Goal: Task Accomplishment & Management: Use online tool/utility

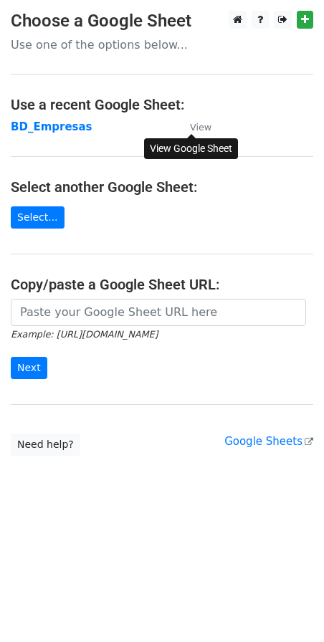
click at [203, 132] on small "View" at bounding box center [201, 127] width 22 height 11
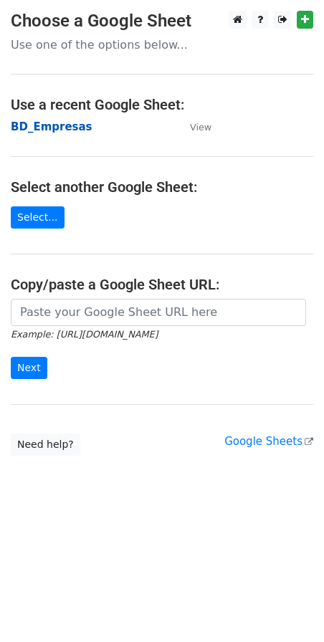
click at [53, 129] on strong "BD_Empresas" at bounding box center [52, 126] width 82 height 13
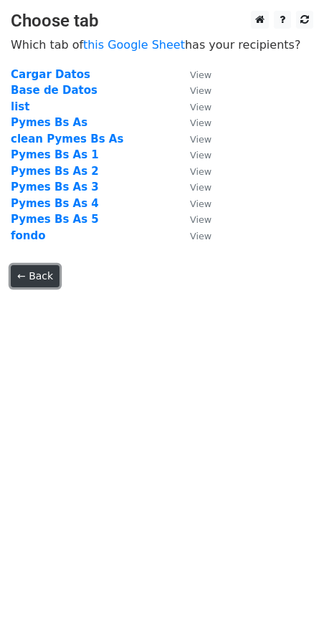
click at [31, 276] on link "← Back" at bounding box center [35, 276] width 49 height 22
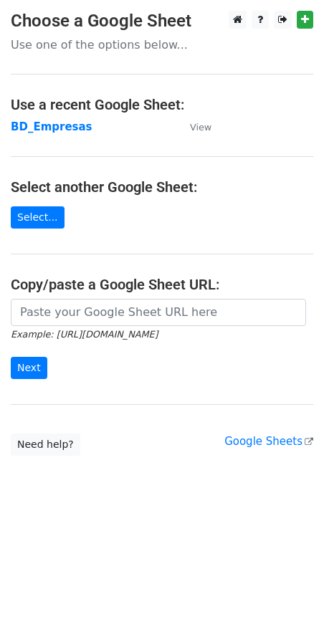
click at [282, 120] on main "Choose a Google Sheet Use one of the options below... Use a recent Google Sheet…" at bounding box center [162, 233] width 324 height 445
click at [84, 109] on h4 "Use a recent Google Sheet:" at bounding box center [162, 104] width 302 height 17
click at [36, 217] on link "Select..." at bounding box center [38, 217] width 54 height 22
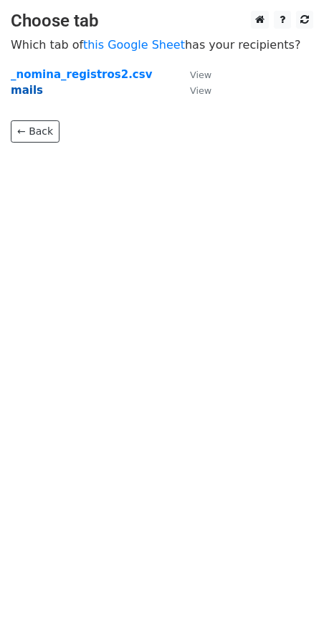
click at [32, 92] on strong "mails" at bounding box center [27, 90] width 32 height 13
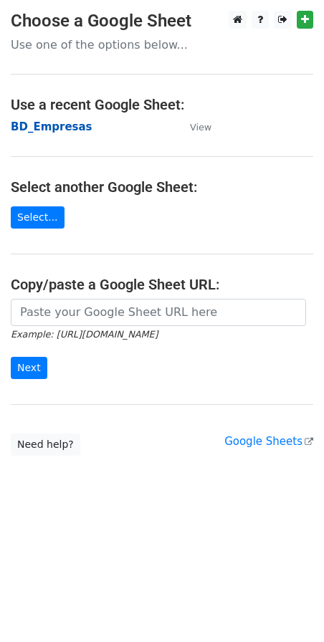
click at [52, 128] on strong "BD_Empresas" at bounding box center [52, 126] width 82 height 13
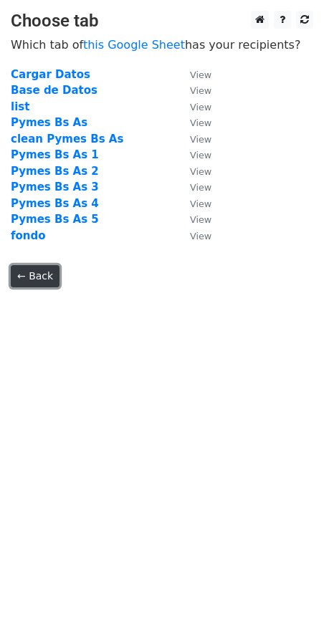
click at [48, 276] on link "← Back" at bounding box center [35, 276] width 49 height 22
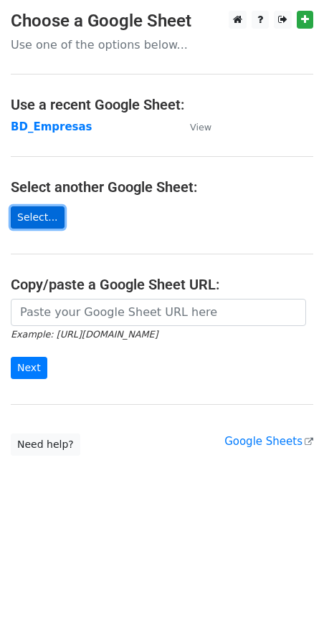
click at [56, 206] on link "Select..." at bounding box center [38, 217] width 54 height 22
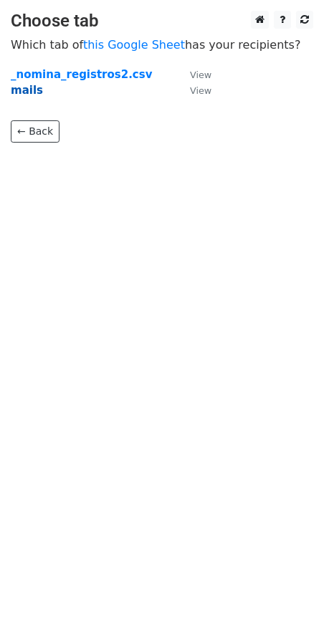
click at [15, 94] on strong "mails" at bounding box center [27, 90] width 32 height 13
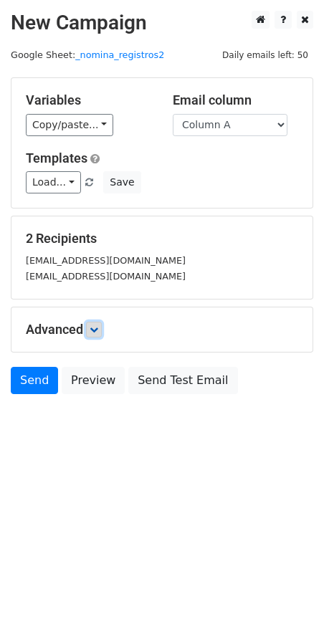
click at [95, 325] on icon at bounding box center [94, 329] width 9 height 9
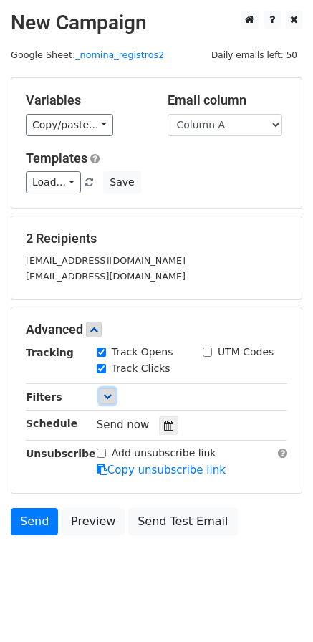
click at [105, 394] on icon at bounding box center [107, 396] width 9 height 9
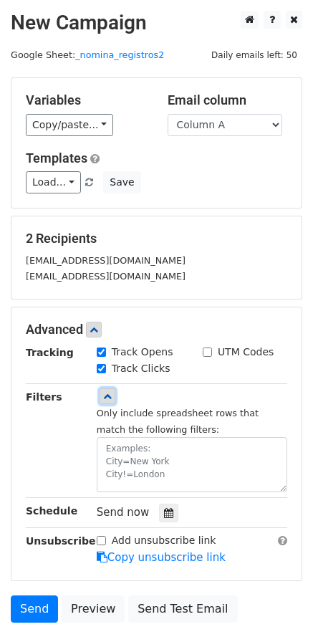
click at [105, 394] on icon at bounding box center [107, 396] width 9 height 9
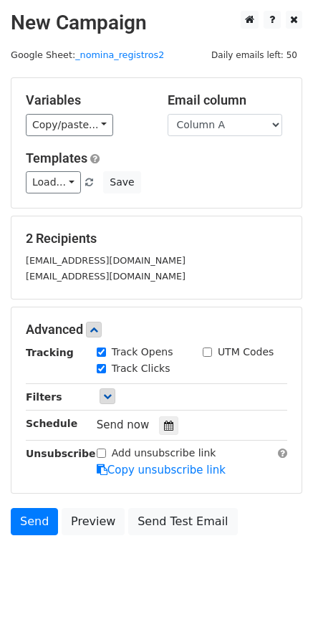
click at [60, 567] on body "New Campaign Daily emails left: 50 Google Sheet: _nomina_registros2 Variables C…" at bounding box center [156, 305] width 313 height 589
click at [68, 181] on link "Load..." at bounding box center [53, 182] width 55 height 22
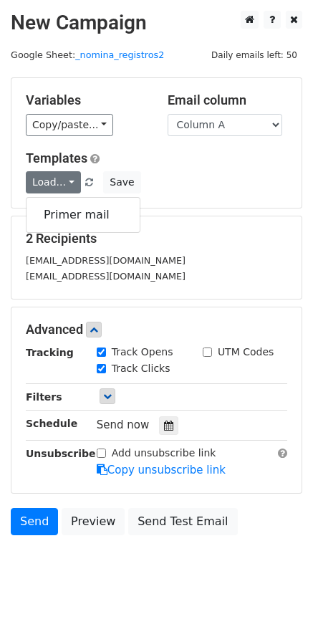
click at [216, 172] on div "Load... Primer mail Save" at bounding box center [156, 182] width 283 height 22
click at [62, 182] on link "Load..." at bounding box center [53, 182] width 55 height 22
click at [56, 216] on link "Primer mail" at bounding box center [83, 215] width 113 height 23
click at [63, 181] on link "Load..." at bounding box center [53, 182] width 55 height 22
click at [62, 216] on link "Primer mail" at bounding box center [83, 215] width 113 height 23
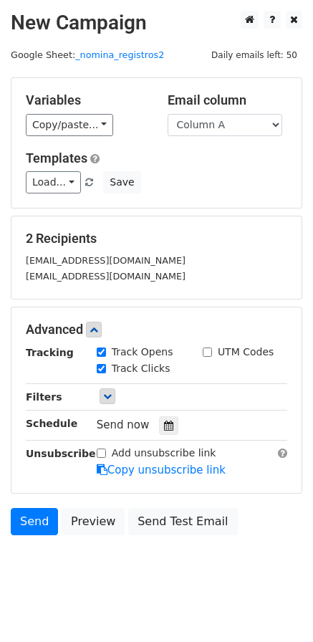
click at [155, 178] on div "Load... Primer mail Save" at bounding box center [156, 182] width 283 height 22
click at [47, 522] on link "Send" at bounding box center [34, 521] width 47 height 27
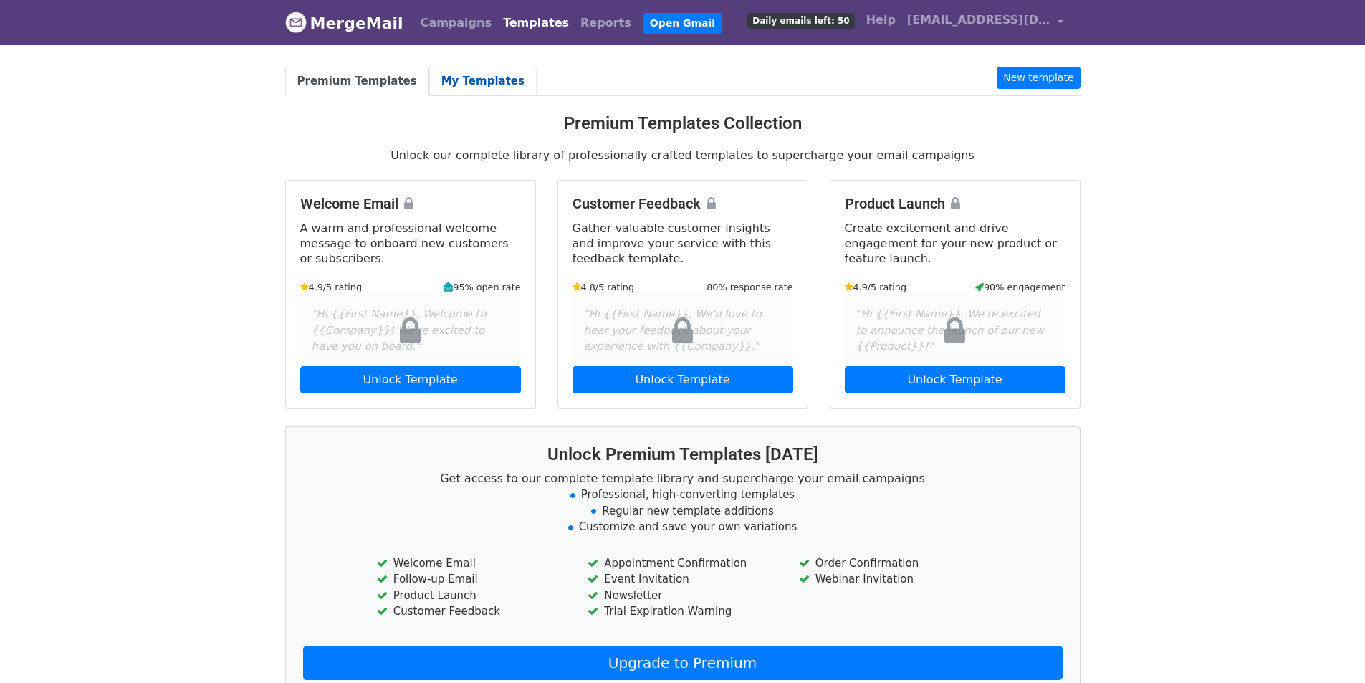
click at [462, 85] on link "My Templates" at bounding box center [483, 81] width 108 height 29
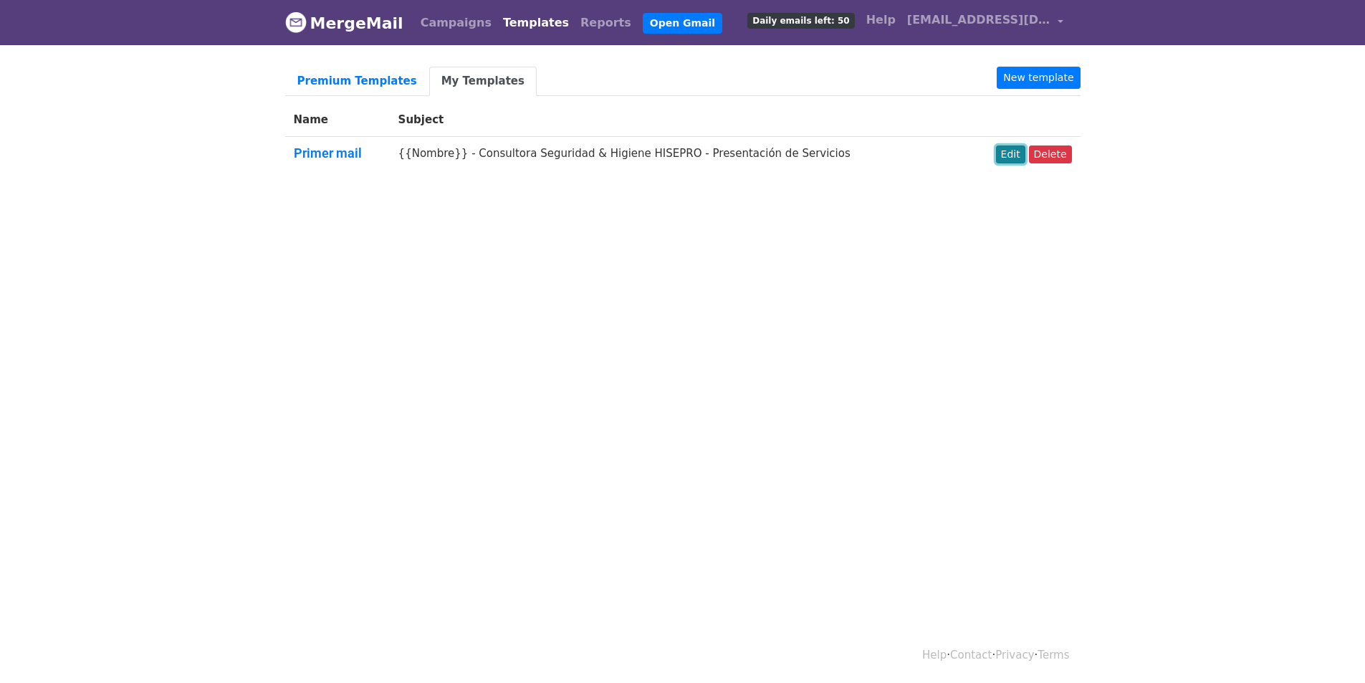
click at [1008, 157] on link "Edit" at bounding box center [1010, 154] width 29 height 18
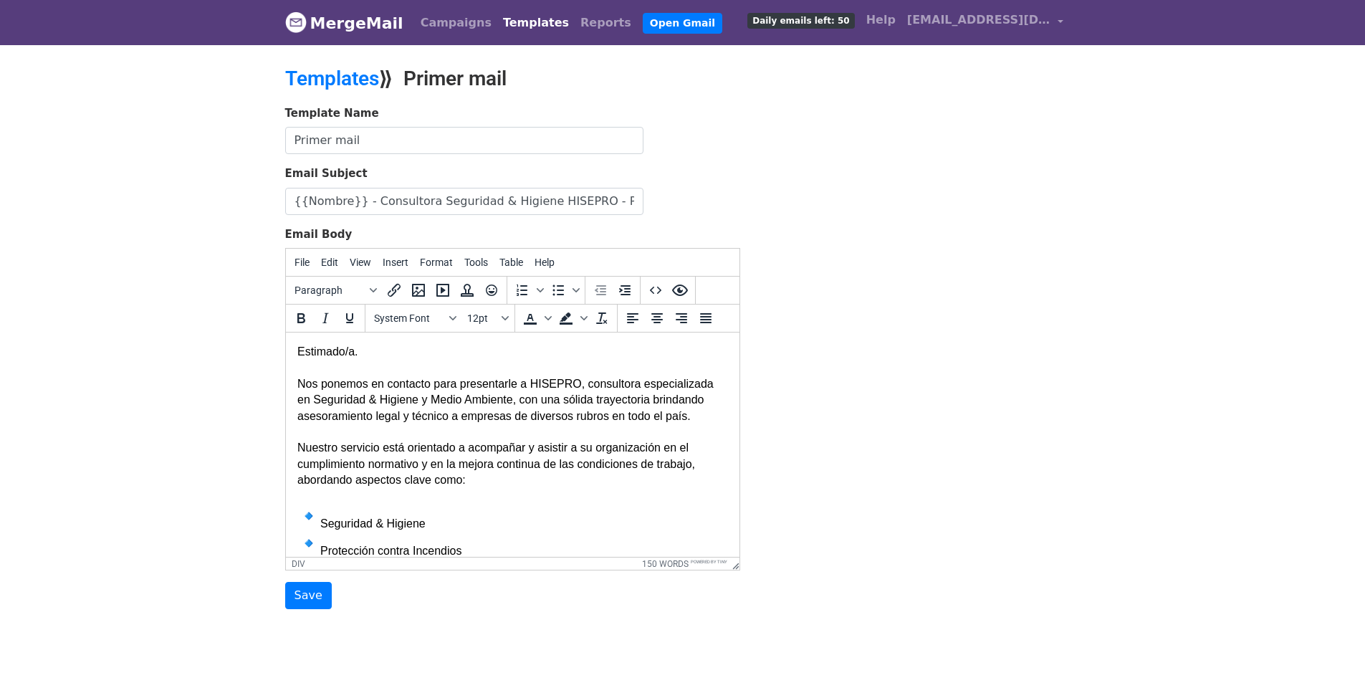
click at [529, 364] on div "Estimado/a. Nos ponemos en contacto para presentarle a HISEPRO, consultora espe…" at bounding box center [512, 539] width 431 height 390
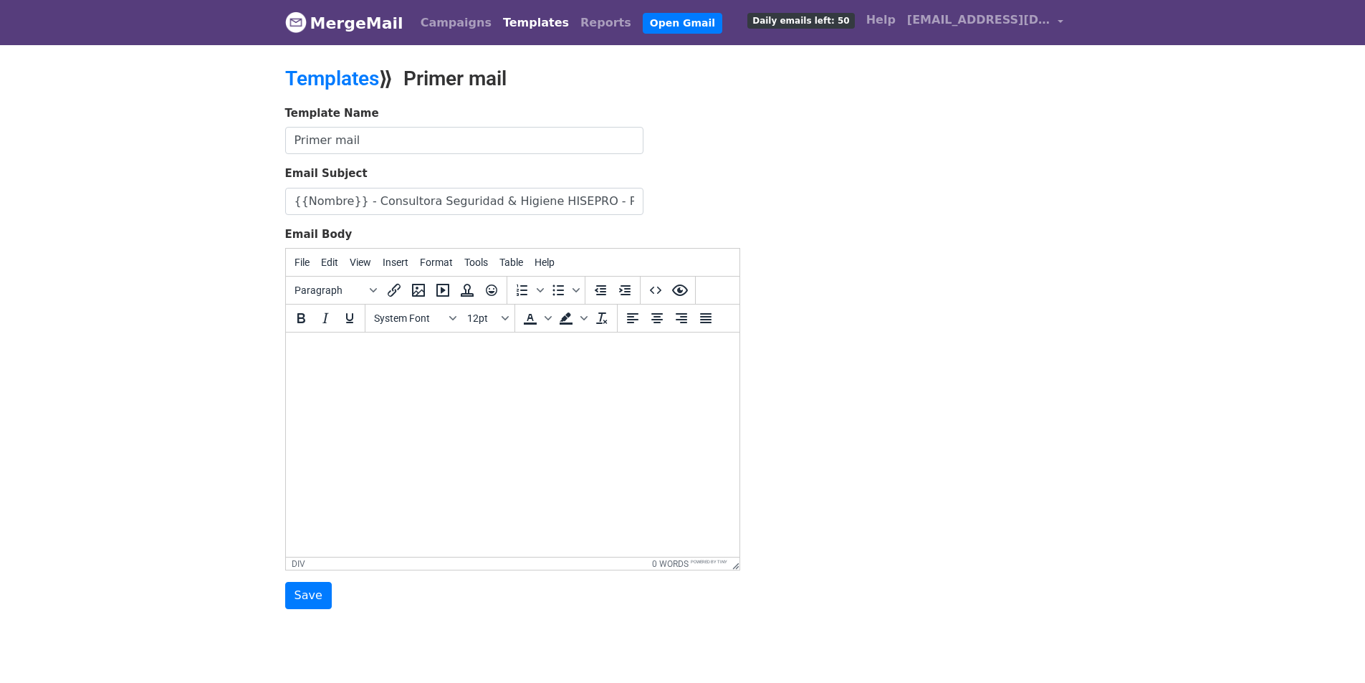
click at [835, 216] on div "Template Name Primer mail Email Subject {{Nombre}} - Consultora Seguridad & Hig…" at bounding box center [682, 357] width 817 height 505
click at [651, 292] on icon "Source code" at bounding box center [655, 290] width 17 height 17
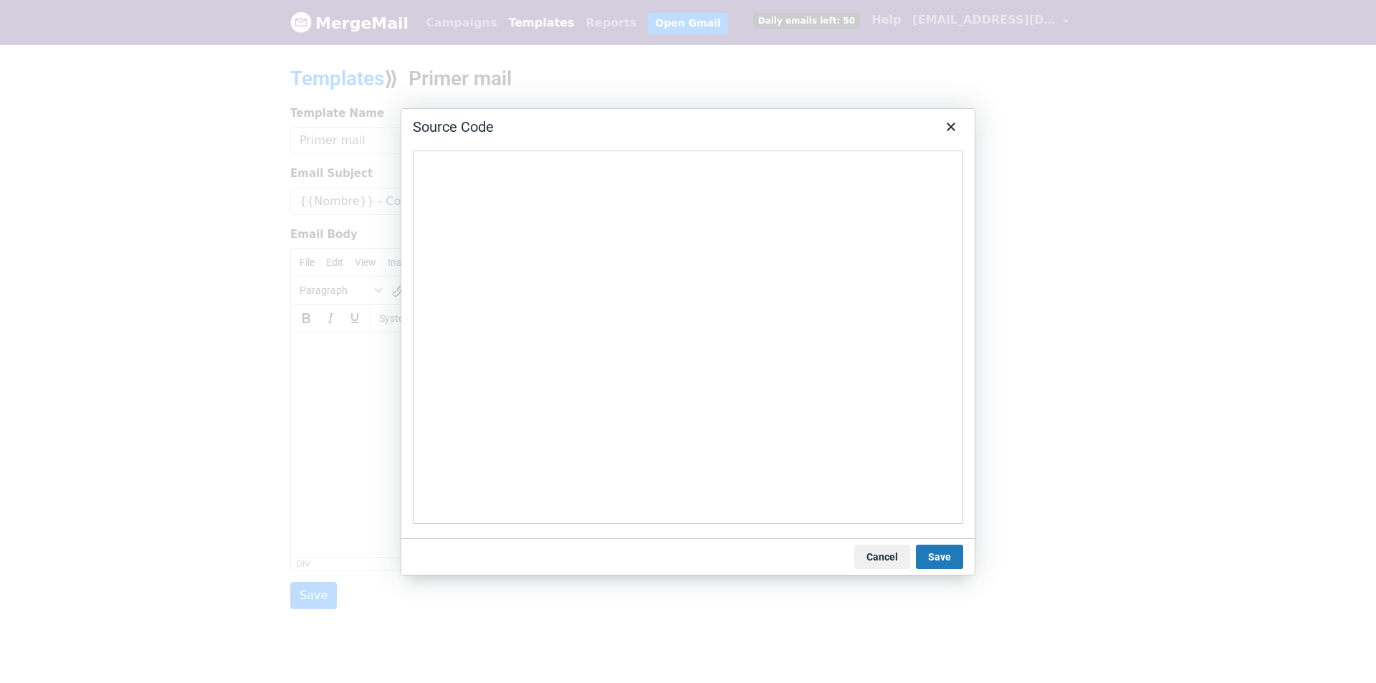
type textarea "<!-- Contenedor principal --> <table style="background: #f5f7fa; padding: 20px …"
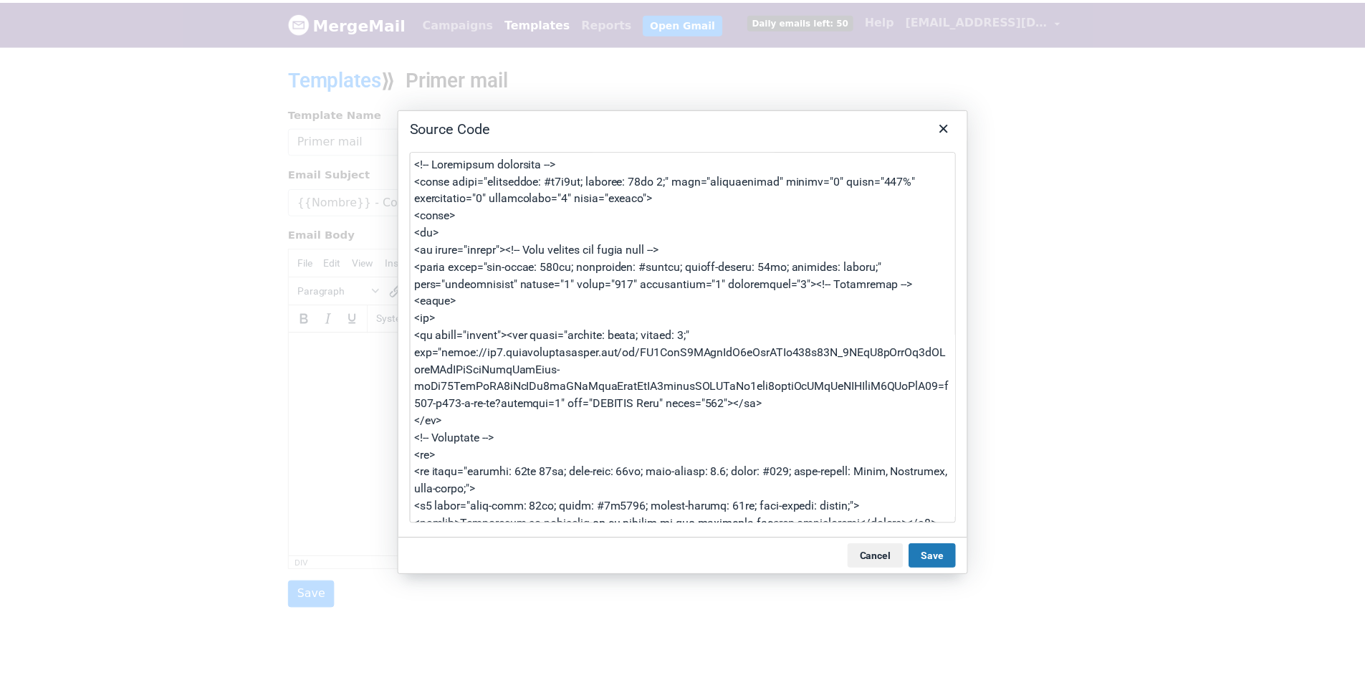
scroll to position [749, 0]
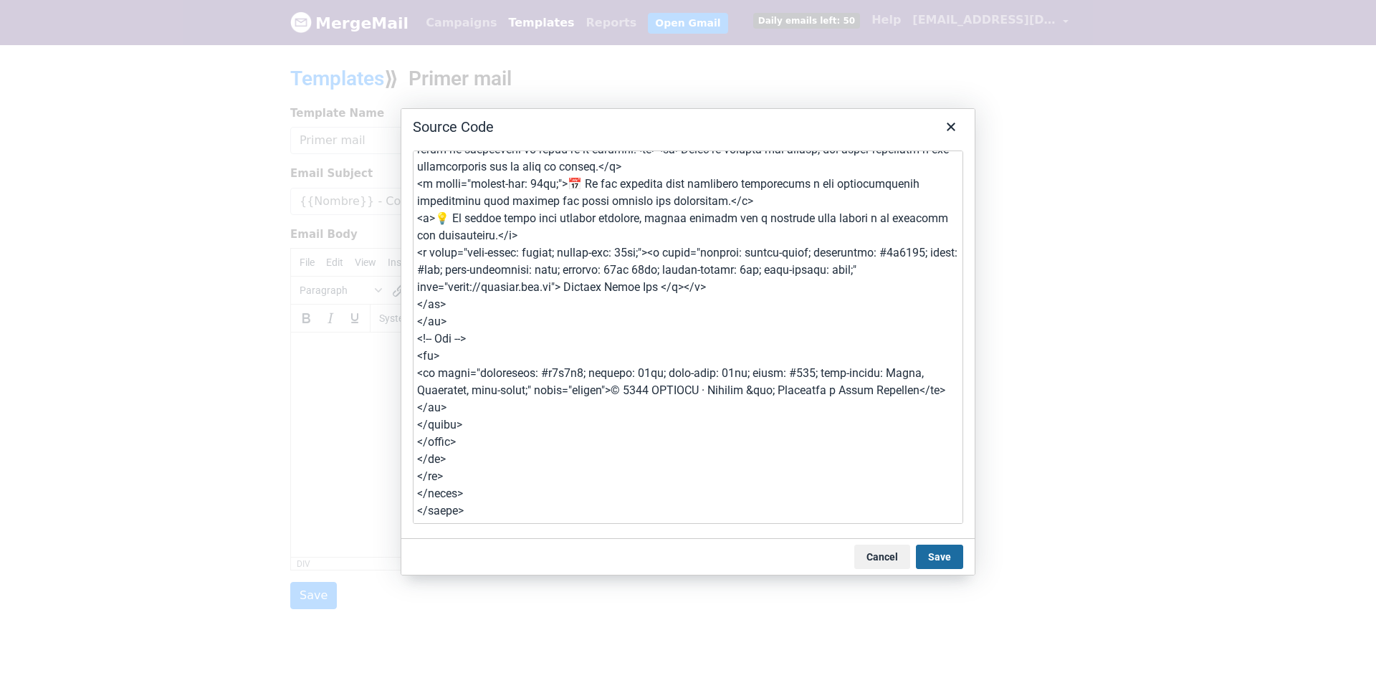
click at [950, 563] on button "Save" at bounding box center [939, 557] width 47 height 24
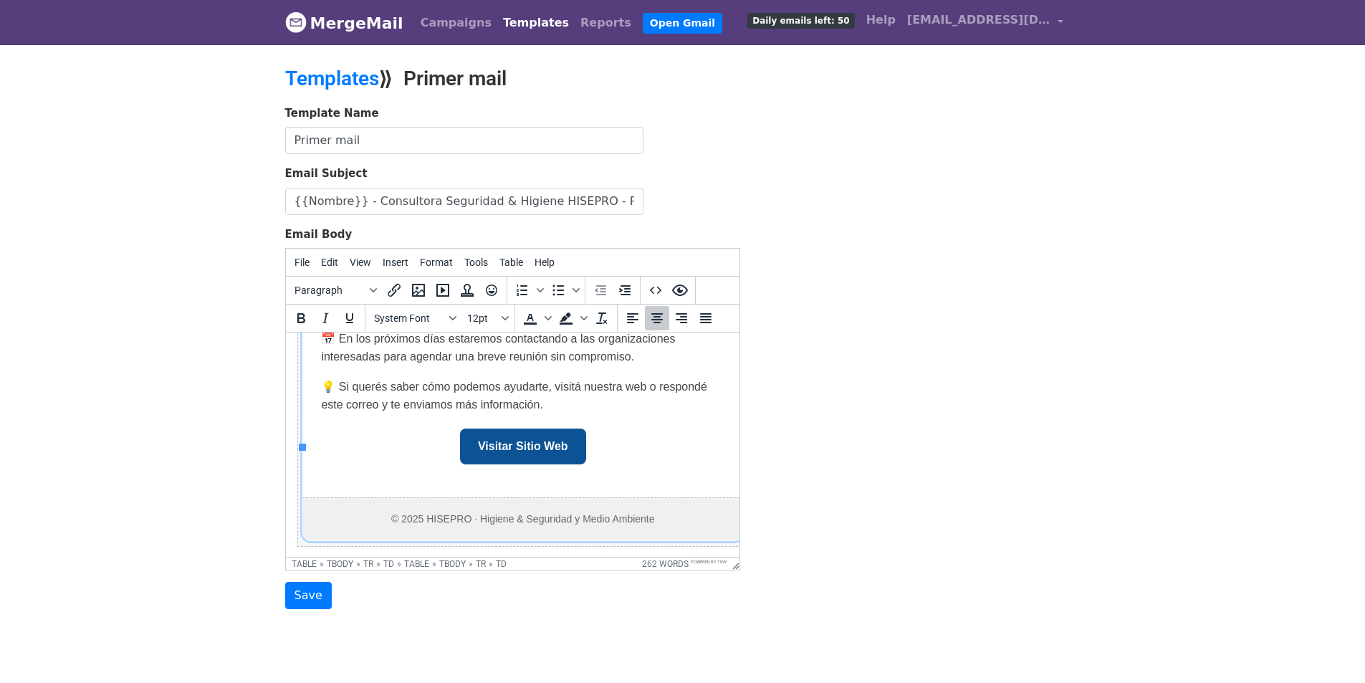
scroll to position [832, 0]
click at [947, 452] on div "Template Name Primer mail Email Subject {{Nombre}} - Consultora Seguridad & Hig…" at bounding box center [682, 357] width 817 height 505
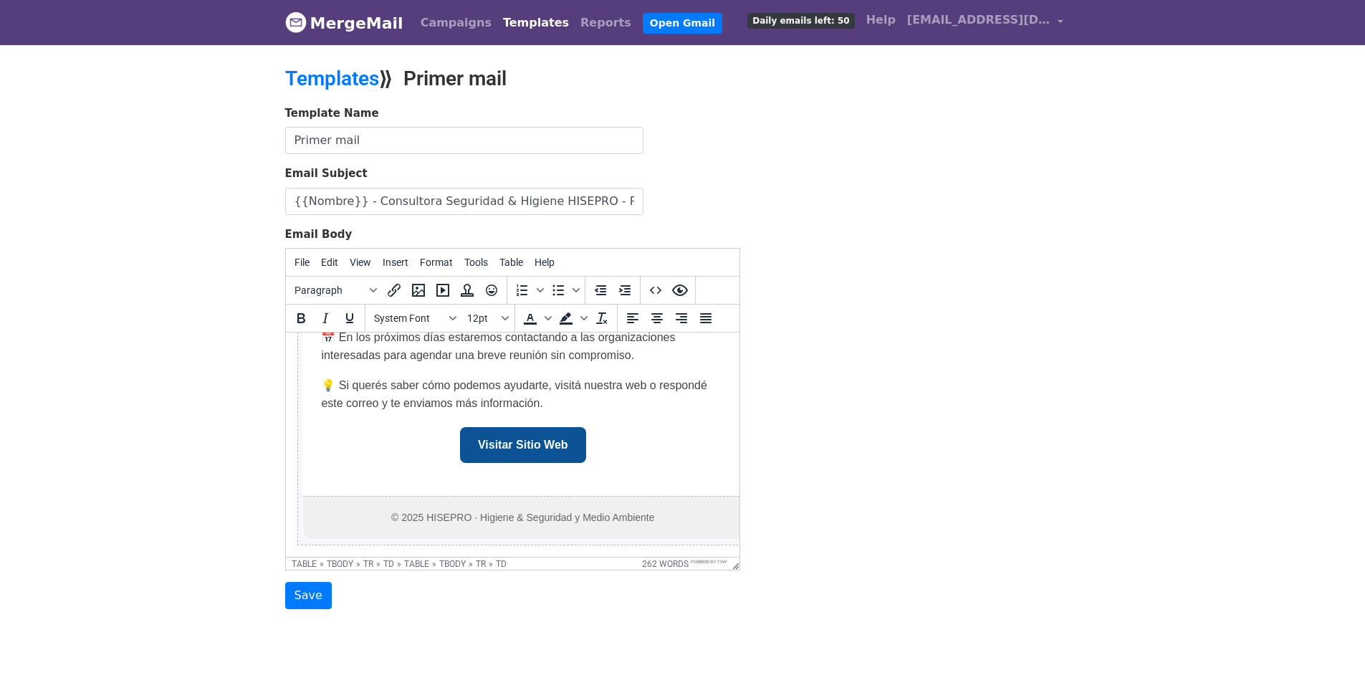
scroll to position [42, 0]
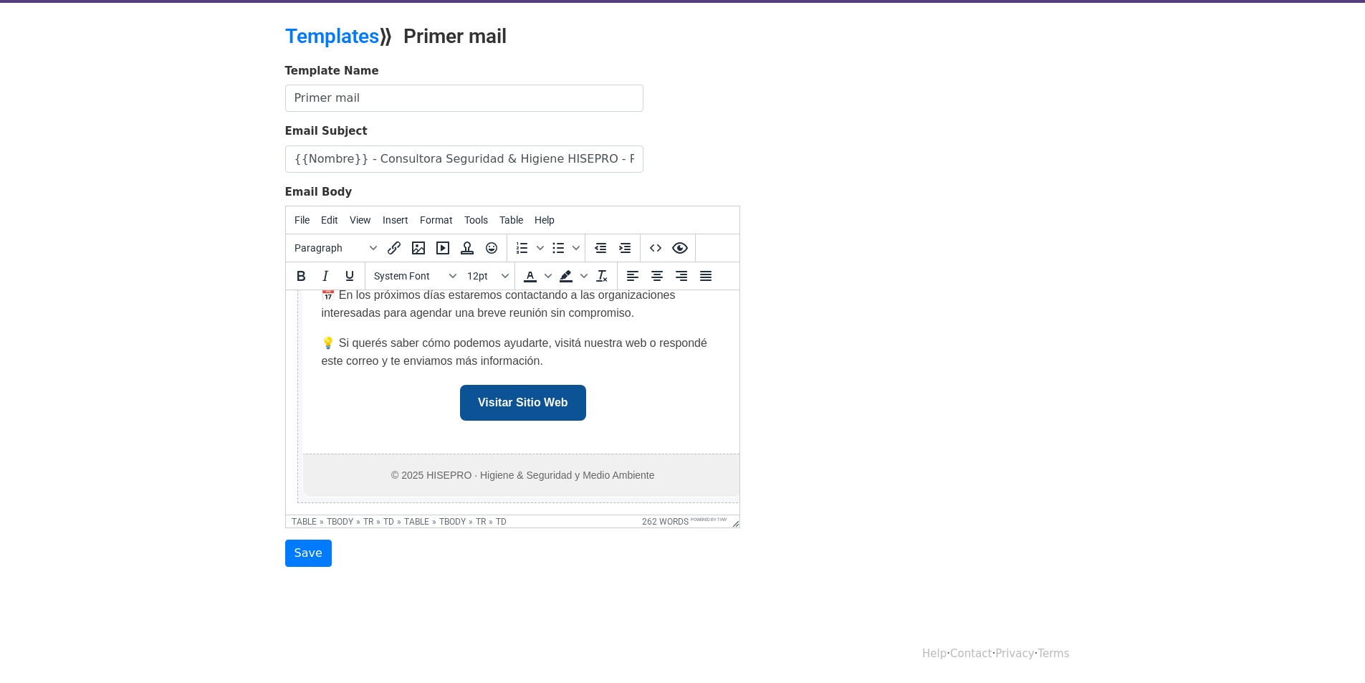
click at [298, 558] on input "Save" at bounding box center [308, 553] width 47 height 27
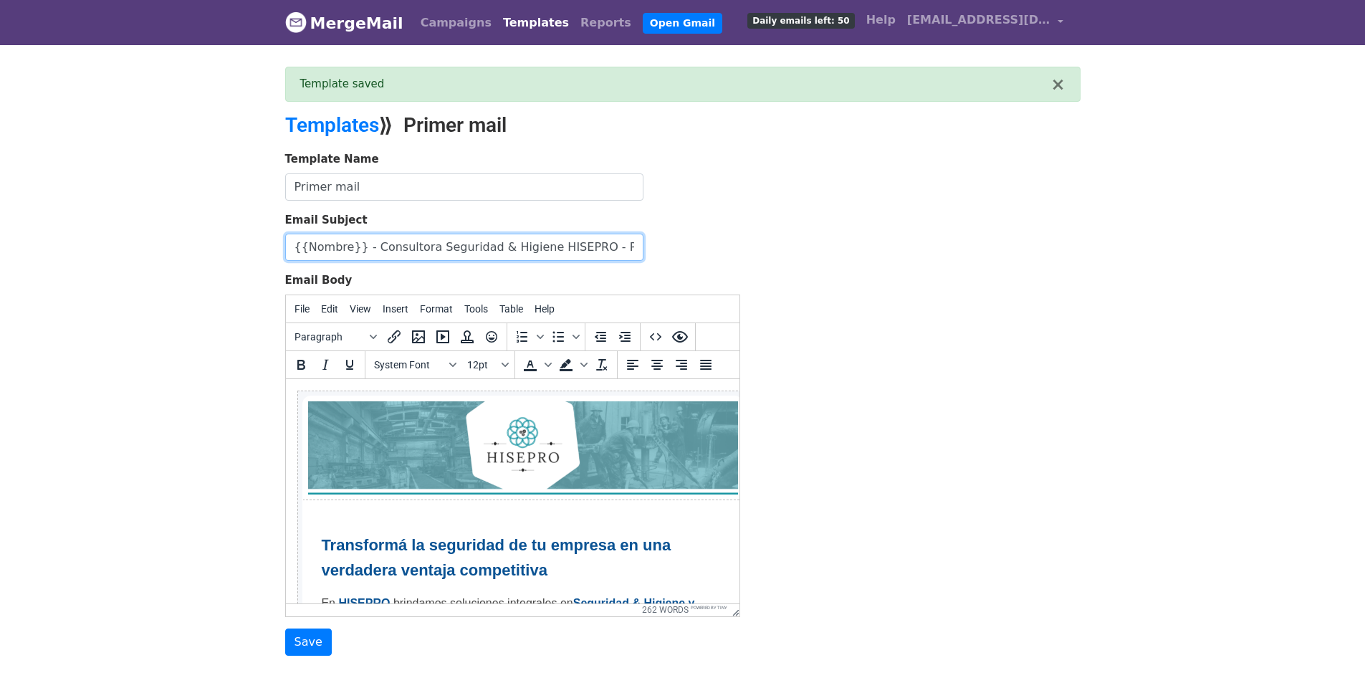
scroll to position [0, 80]
drag, startPoint x: 608, startPoint y: 250, endPoint x: 727, endPoint y: 250, distance: 119.0
click at [727, 250] on div "Email Subject {{Nombre}} - Consultora Seguridad & Higiene HISEPRO - Presentació…" at bounding box center [512, 236] width 455 height 49
click at [768, 252] on div "Template Name Primer mail Email Subject {{Nombre}} - Consultora Seguridad & Hig…" at bounding box center [682, 403] width 817 height 505
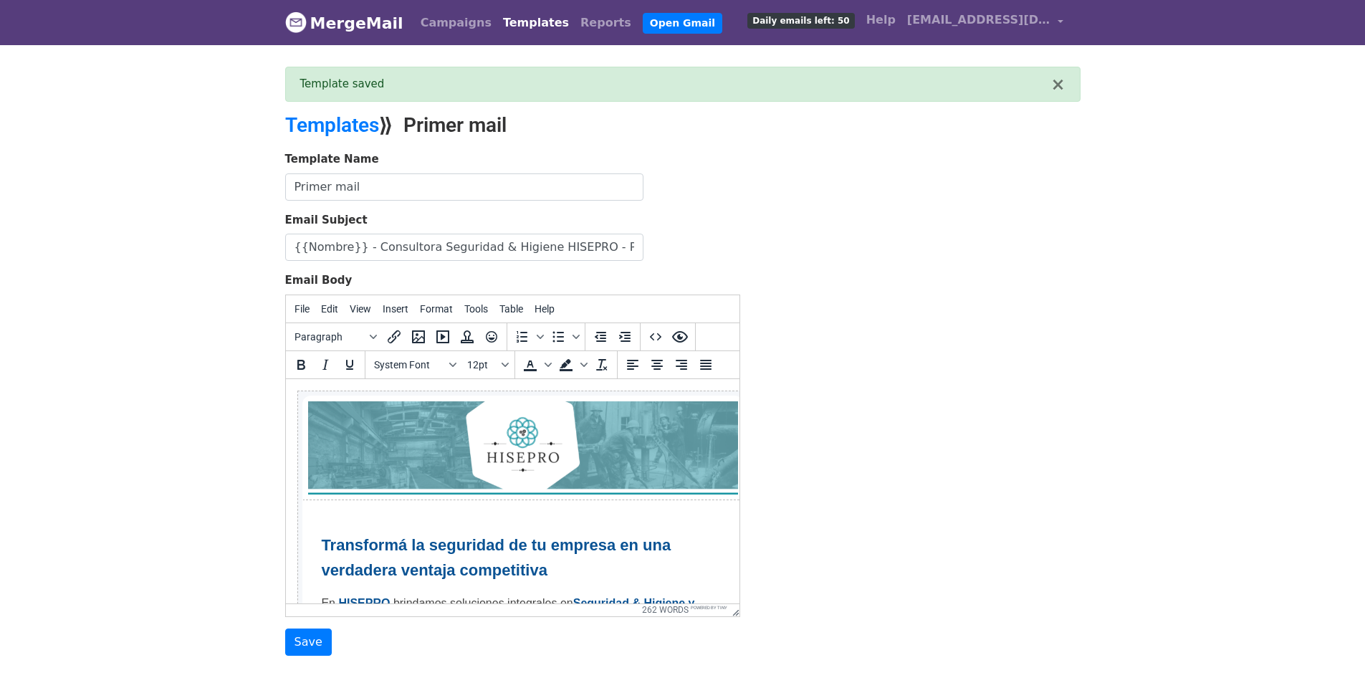
click at [791, 274] on div "Template Name Primer mail Email Subject {{Nombre}} - Consultora Seguridad & Hig…" at bounding box center [682, 403] width 817 height 505
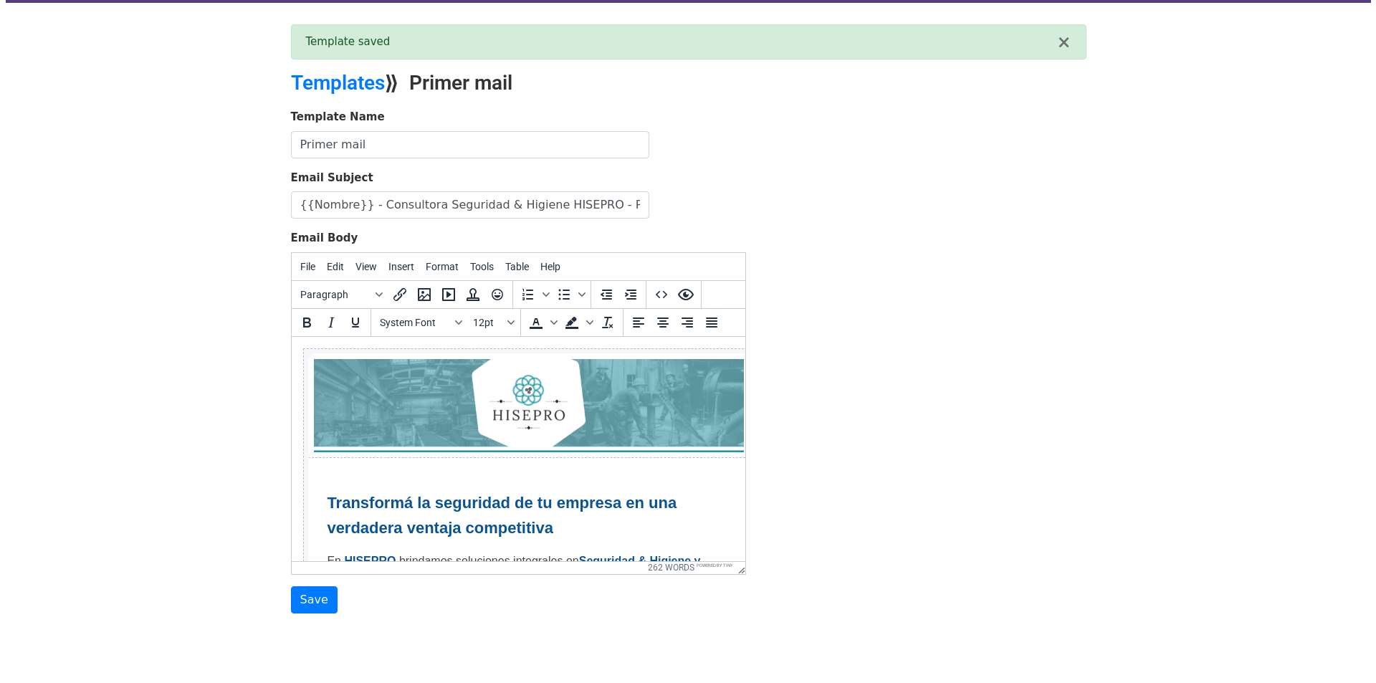
scroll to position [88, 0]
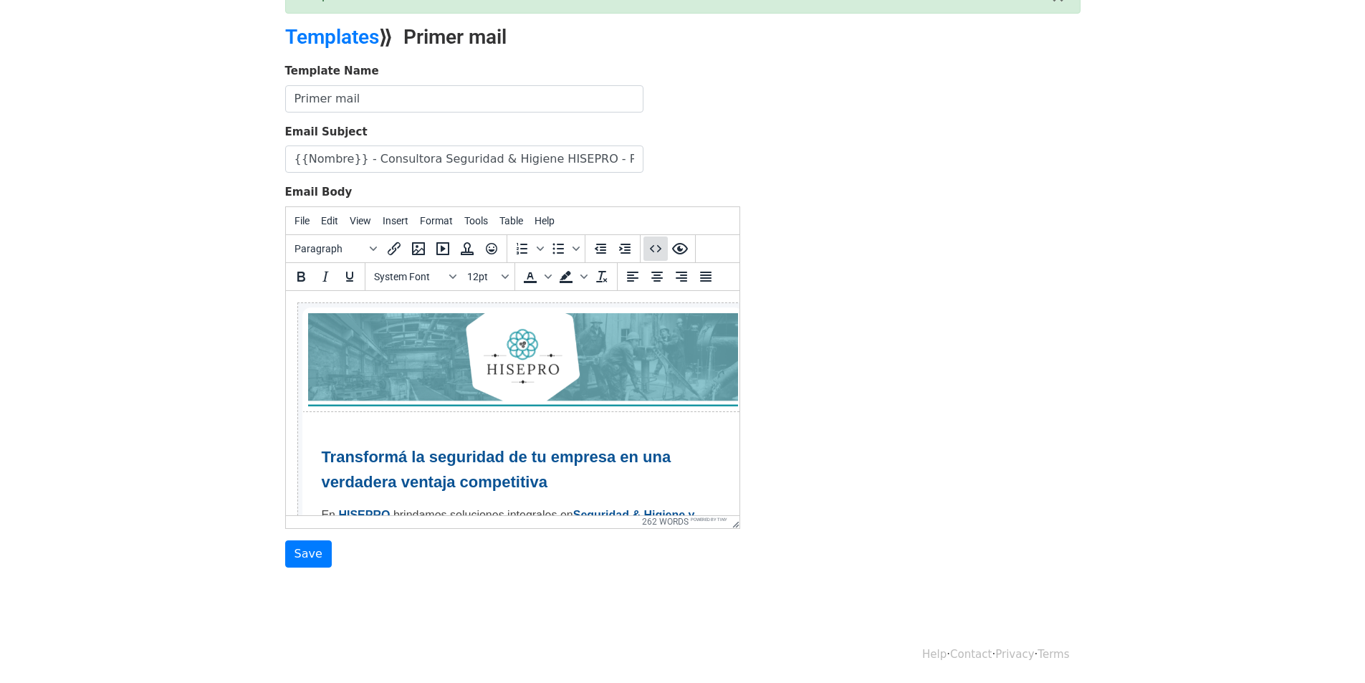
click at [657, 254] on icon "Source code" at bounding box center [655, 248] width 17 height 17
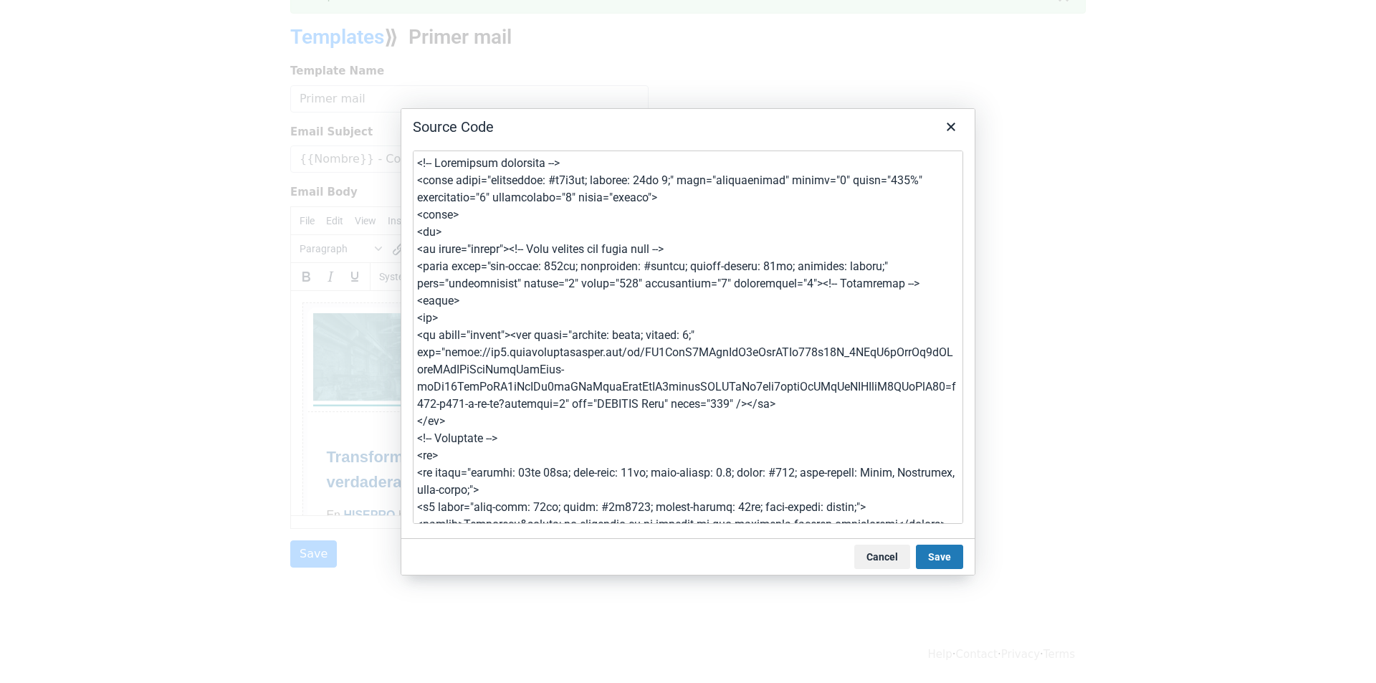
type textarea "<!-- Contenedor principal --> <table style="background: #f5f7fa; padding: 20px …"
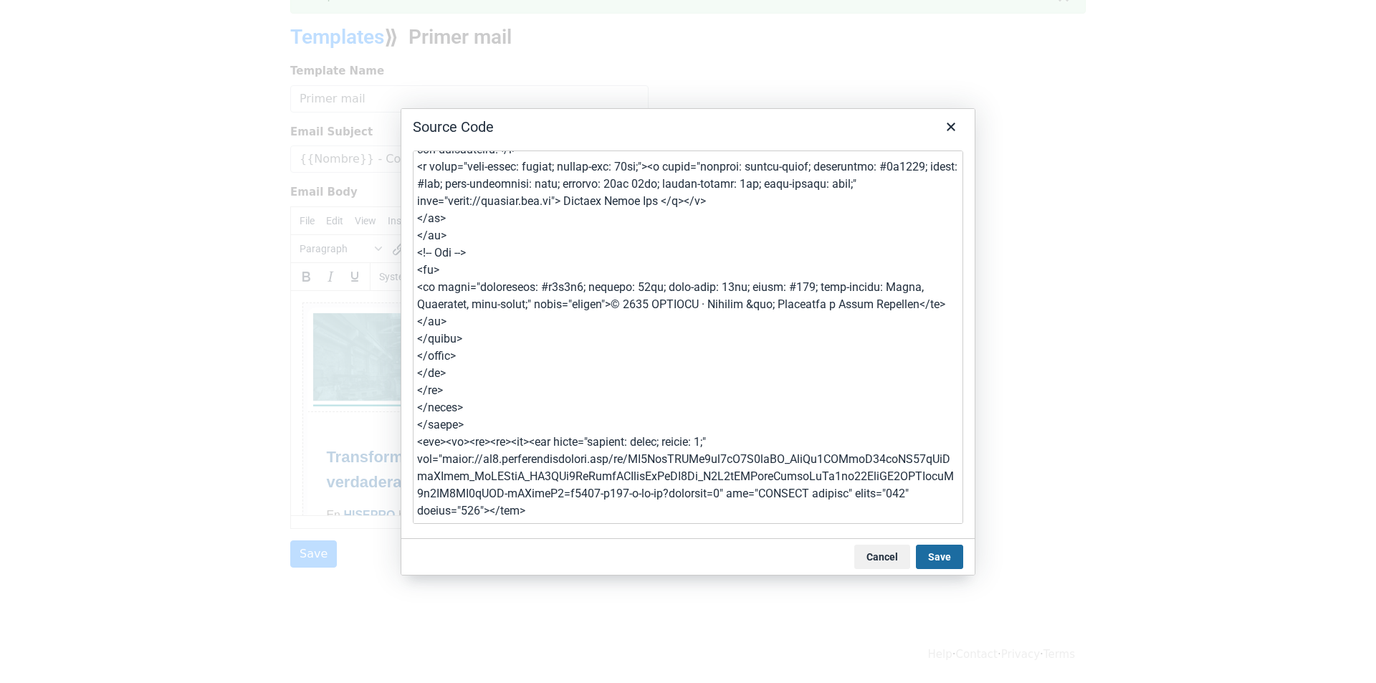
click at [927, 550] on button "Save" at bounding box center [939, 557] width 47 height 24
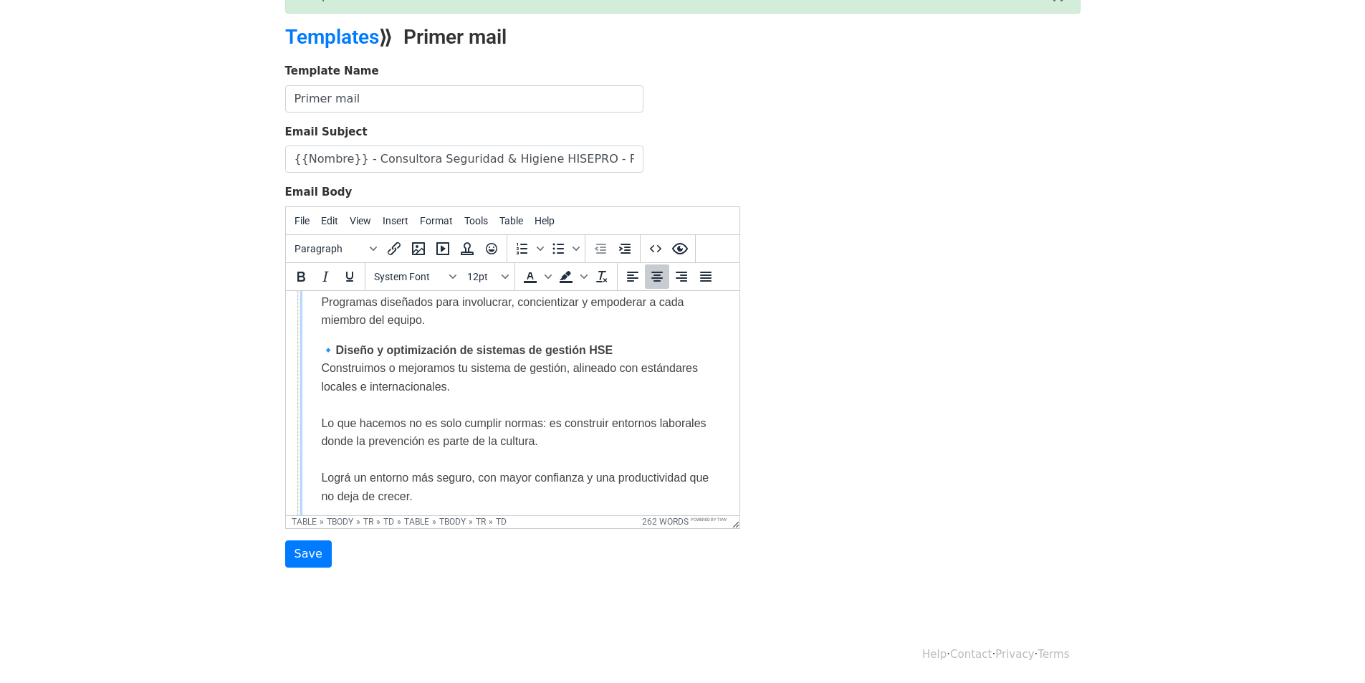
scroll to position [585, 0]
click at [297, 554] on input "Save" at bounding box center [308, 553] width 47 height 27
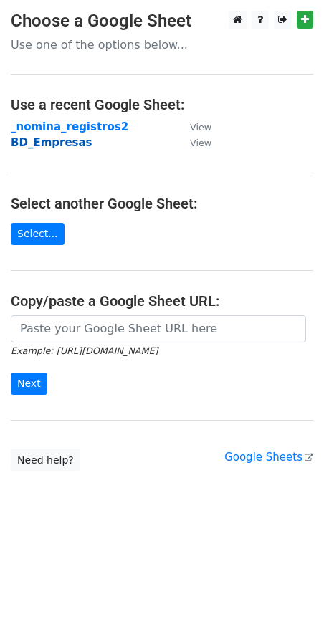
click at [64, 143] on strong "BD_Empresas" at bounding box center [52, 142] width 82 height 13
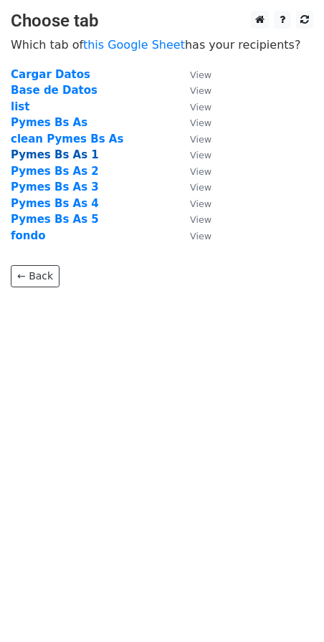
click at [62, 156] on strong "Pymes Bs As 1" at bounding box center [55, 154] width 88 height 13
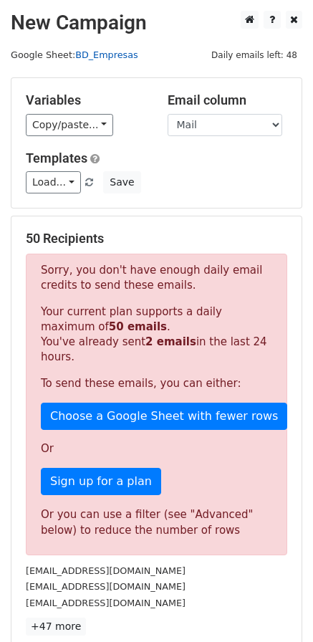
click at [95, 57] on link "BD_Empresas" at bounding box center [106, 54] width 62 height 11
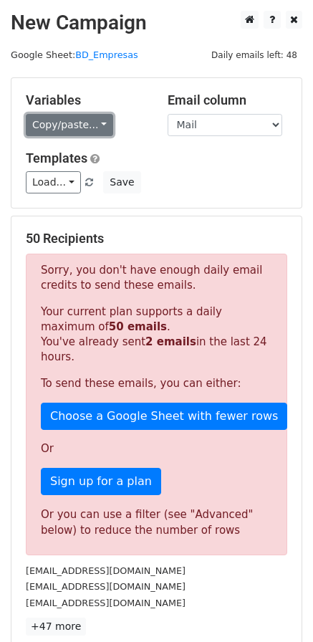
click at [95, 124] on link "Copy/paste..." at bounding box center [69, 125] width 87 height 22
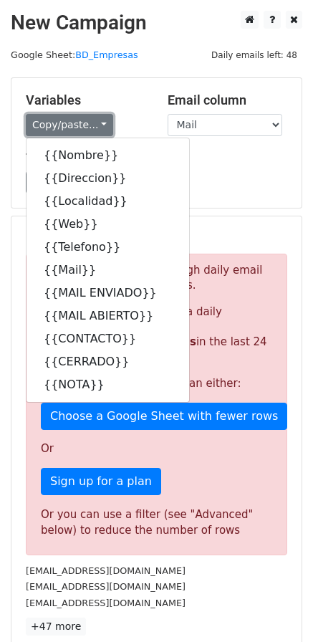
click at [95, 124] on link "Copy/paste..." at bounding box center [69, 125] width 87 height 22
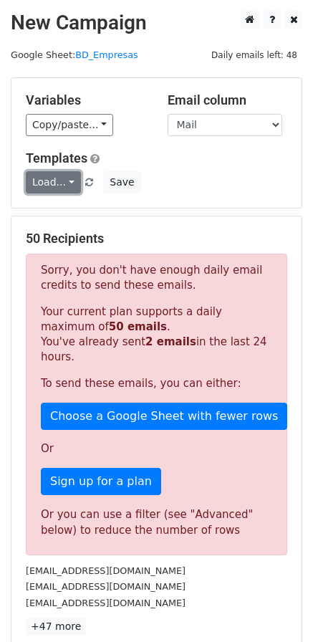
click at [70, 182] on link "Load..." at bounding box center [53, 182] width 55 height 22
click at [231, 192] on div "Load... Primer mail Save" at bounding box center [156, 182] width 283 height 22
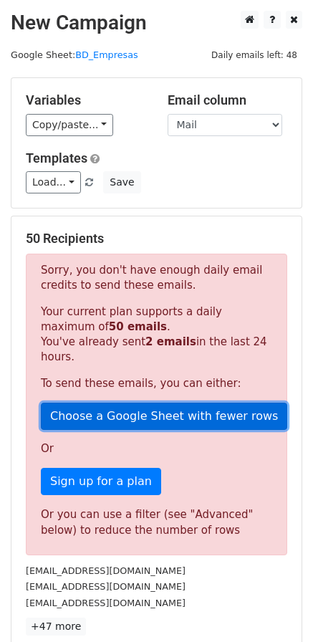
click at [191, 403] on link "Choose a Google Sheet with fewer rows" at bounding box center [164, 416] width 247 height 27
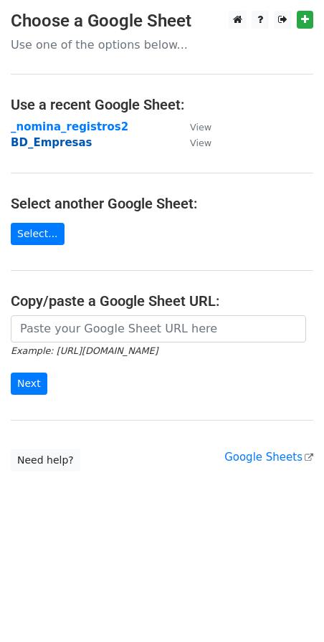
click at [57, 142] on strong "BD_Empresas" at bounding box center [52, 142] width 82 height 13
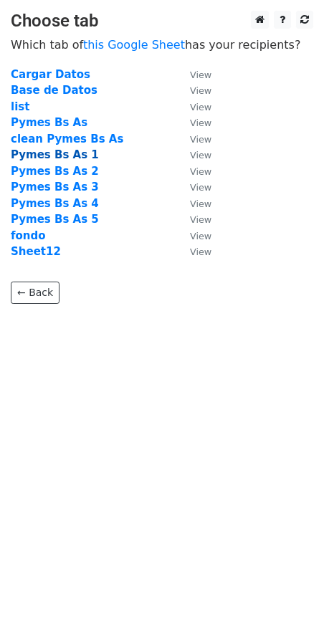
click at [52, 156] on strong "Pymes Bs As 1" at bounding box center [55, 154] width 88 height 13
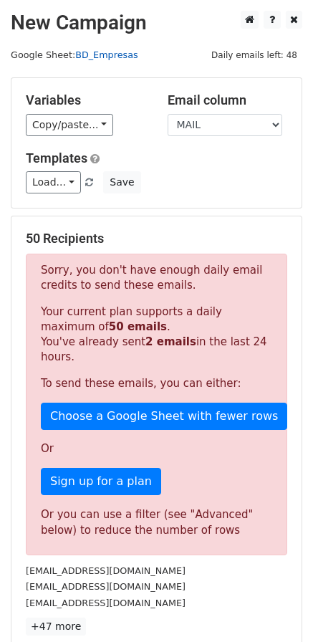
click at [97, 55] on link "BD_Empresas" at bounding box center [106, 54] width 62 height 11
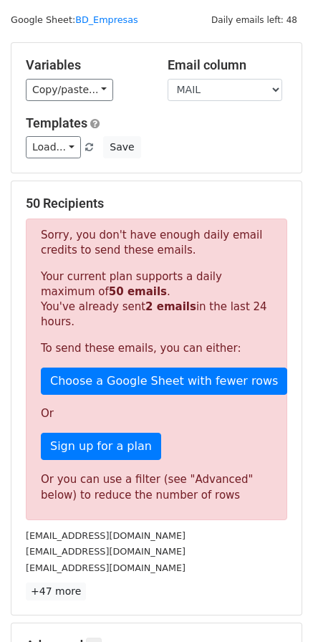
scroll to position [210, 0]
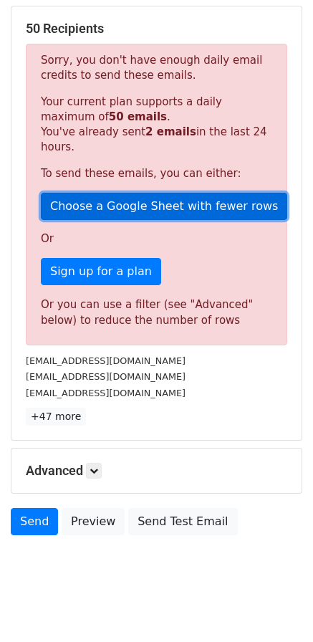
click at [88, 193] on link "Choose a Google Sheet with fewer rows" at bounding box center [164, 206] width 247 height 27
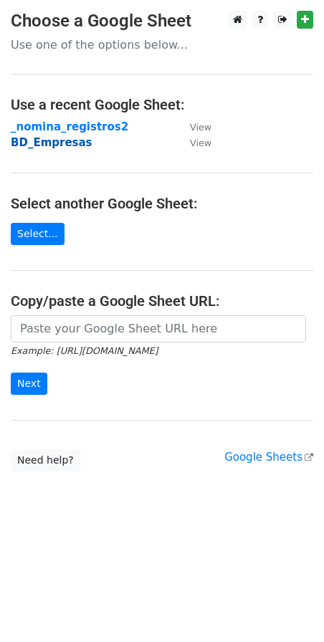
click at [47, 140] on strong "BD_Empresas" at bounding box center [52, 142] width 82 height 13
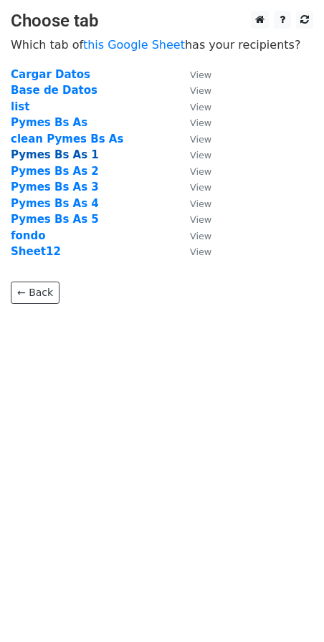
click at [67, 160] on strong "Pymes Bs As 1" at bounding box center [55, 154] width 88 height 13
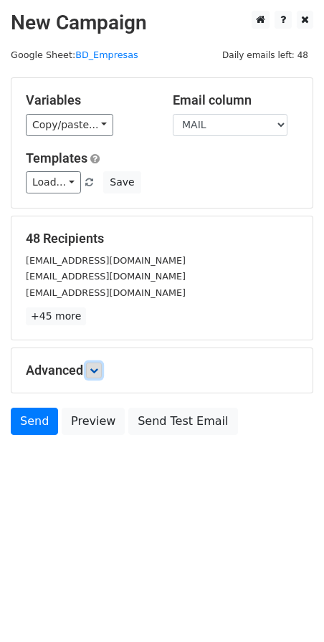
click at [92, 370] on link at bounding box center [94, 371] width 16 height 16
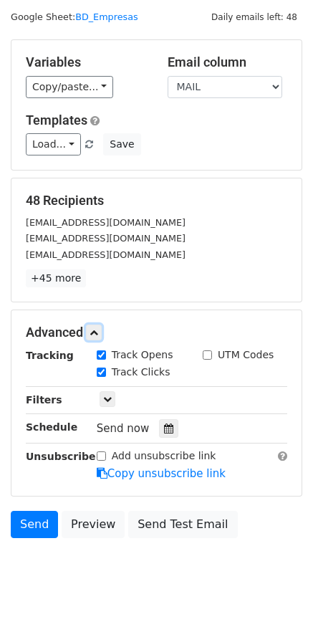
scroll to position [55, 0]
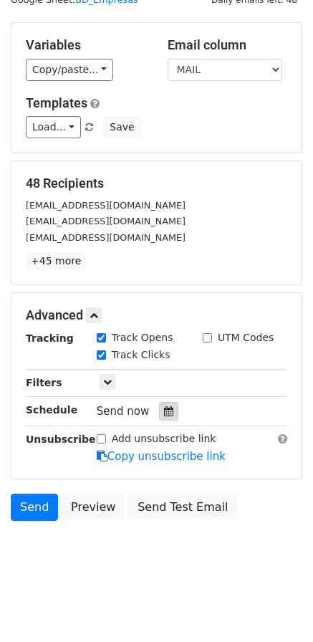
click at [164, 407] on icon at bounding box center [168, 411] width 9 height 10
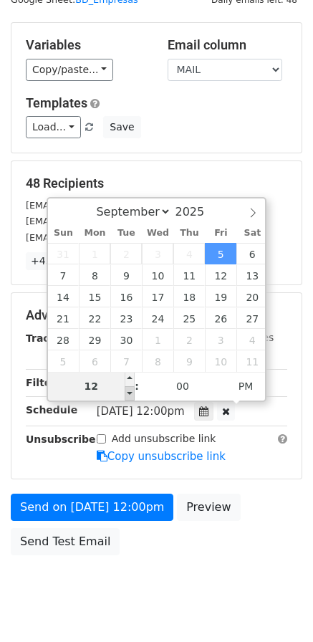
type input "2025-09-05 11:00"
type input "11"
click at [130, 394] on span at bounding box center [130, 393] width 10 height 14
type input "2025-09-05 10:00"
type input "10"
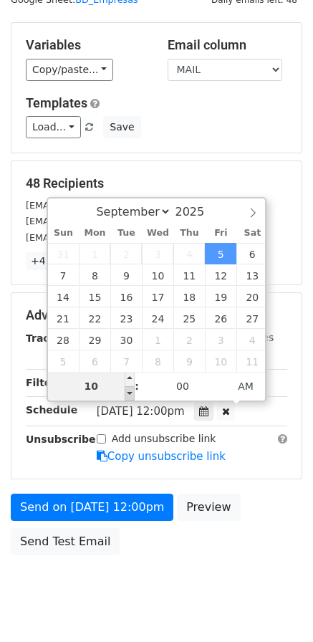
click at [130, 394] on span at bounding box center [130, 393] width 10 height 14
type input "[DATE] 09:00"
type input "09"
click at [130, 394] on span at bounding box center [130, 393] width 10 height 14
type input "2025-09-05 08:00"
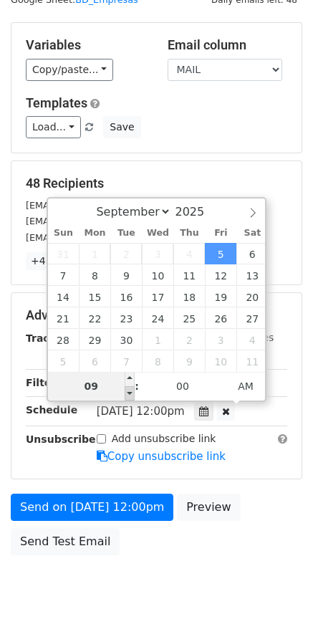
type input "08"
click at [130, 394] on span at bounding box center [130, 393] width 10 height 14
type input "2025-09-05 09:00"
type input "09"
click at [132, 380] on span at bounding box center [130, 379] width 10 height 14
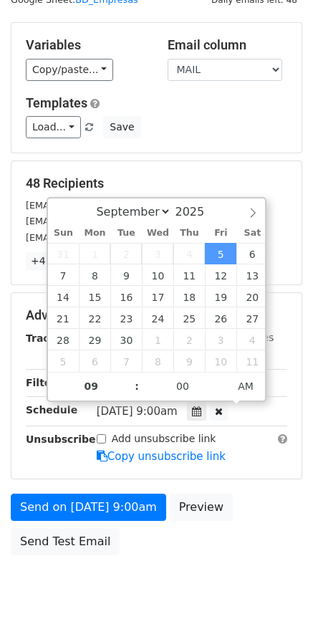
click at [305, 340] on main "New Campaign Daily emails left: 48 Google Sheet: BD_Empresas Variables Copy/pas…" at bounding box center [156, 259] width 313 height 607
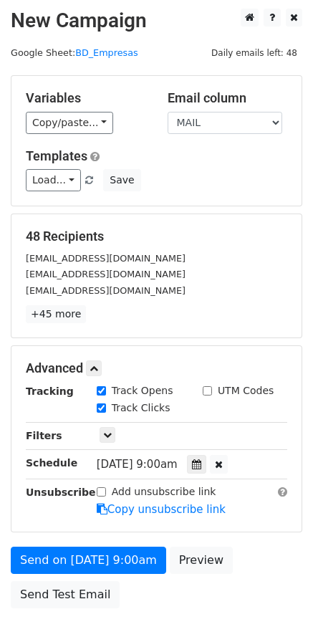
scroll to position [0, 0]
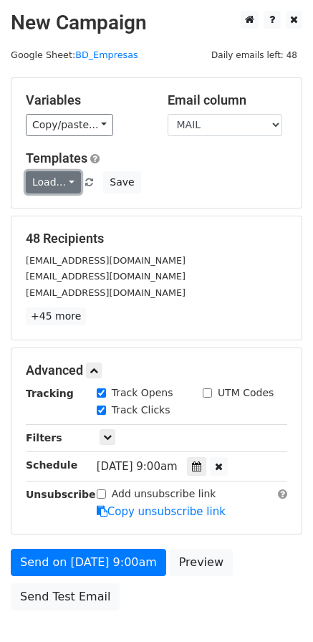
click at [64, 183] on link "Load..." at bounding box center [53, 182] width 55 height 22
click at [68, 214] on link "Primer mail" at bounding box center [83, 215] width 113 height 23
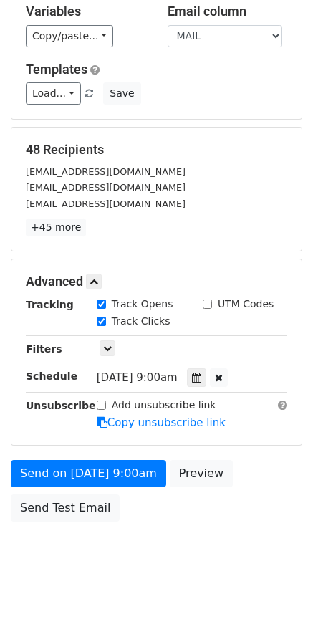
scroll to position [90, 0]
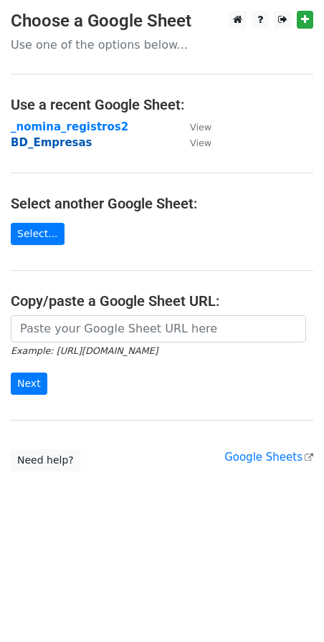
click at [56, 143] on strong "BD_Empresas" at bounding box center [52, 142] width 82 height 13
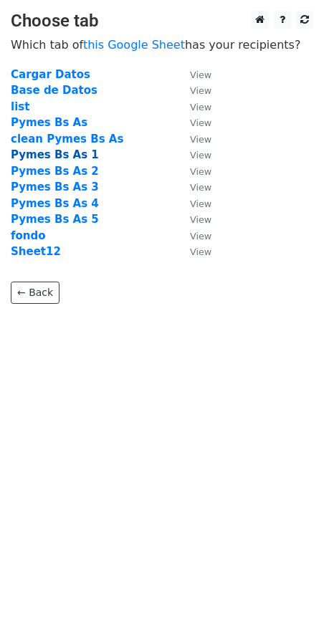
click at [49, 152] on strong "Pymes Bs As 1" at bounding box center [55, 154] width 88 height 13
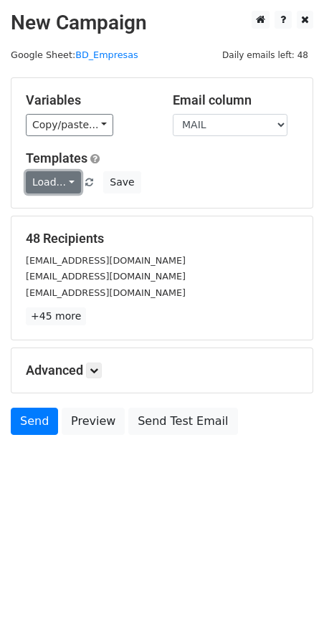
click at [67, 178] on link "Load..." at bounding box center [53, 182] width 55 height 22
click at [51, 209] on link "Primer mail" at bounding box center [83, 215] width 113 height 23
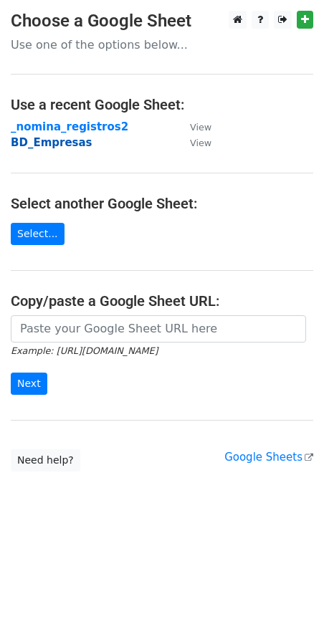
click at [48, 142] on strong "BD_Empresas" at bounding box center [52, 142] width 82 height 13
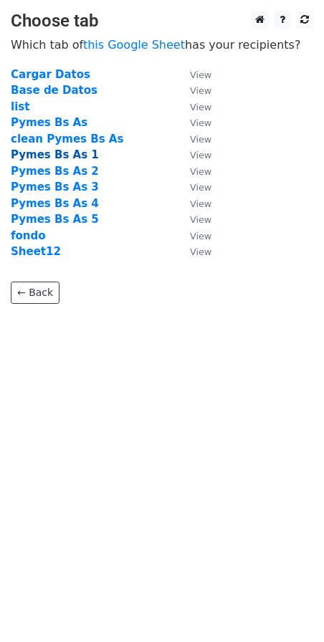
click at [67, 161] on strong "Pymes Bs As 1" at bounding box center [55, 154] width 88 height 13
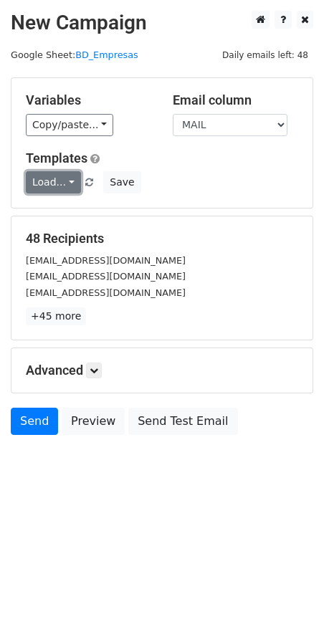
click at [66, 184] on link "Load..." at bounding box center [53, 182] width 55 height 22
click at [59, 211] on link "Primer mail" at bounding box center [83, 215] width 113 height 23
click at [96, 376] on link at bounding box center [94, 371] width 16 height 16
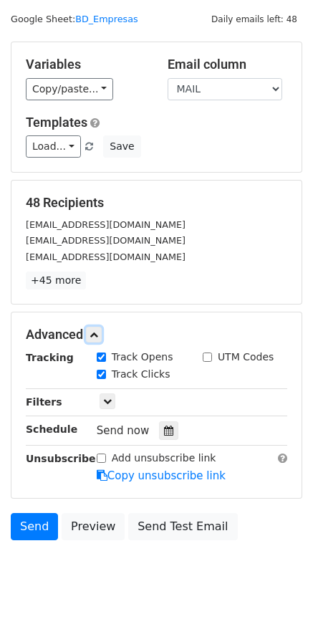
scroll to position [55, 0]
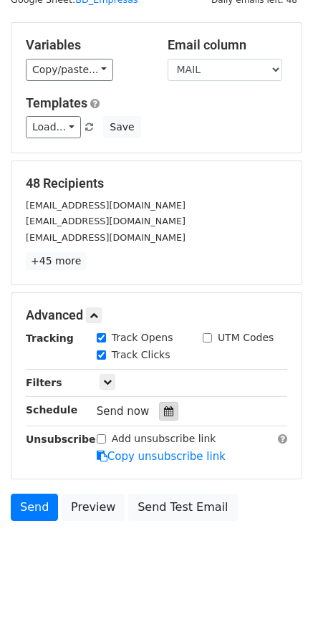
click at [166, 411] on icon at bounding box center [168, 411] width 9 height 10
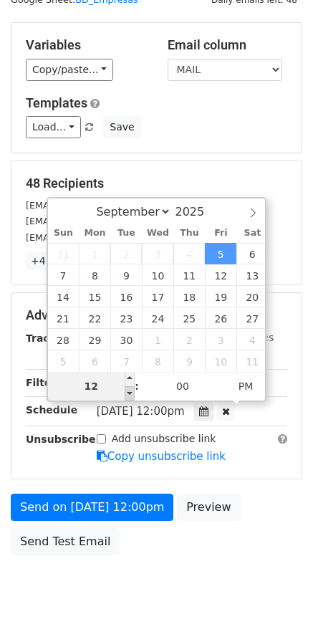
type input "2025-09-05 11:00"
type input "11"
click at [128, 391] on span at bounding box center [130, 393] width 10 height 14
type input "2025-09-05 10:00"
type input "10"
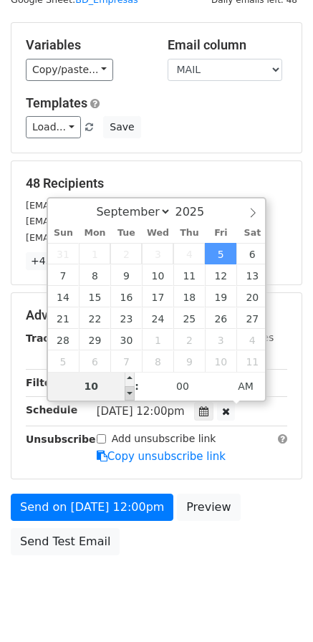
click at [128, 391] on span at bounding box center [130, 393] width 10 height 14
type input "2025-09-05 09:00"
type input "09"
click at [128, 391] on span at bounding box center [130, 393] width 10 height 14
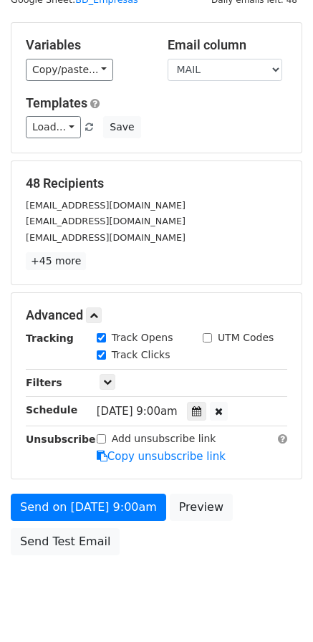
click at [269, 412] on div "Fri, Sep 5, 9:00am 2025-09-05 09:00" at bounding box center [192, 411] width 212 height 19
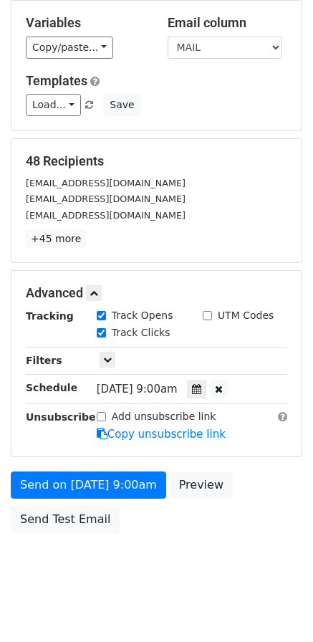
scroll to position [90, 0]
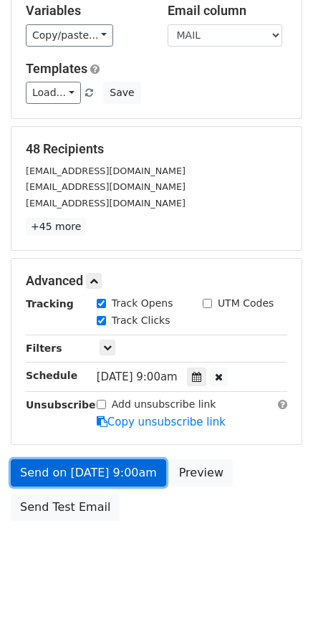
click at [65, 466] on link "Send on Sep 5 at 9:00am" at bounding box center [89, 472] width 156 height 27
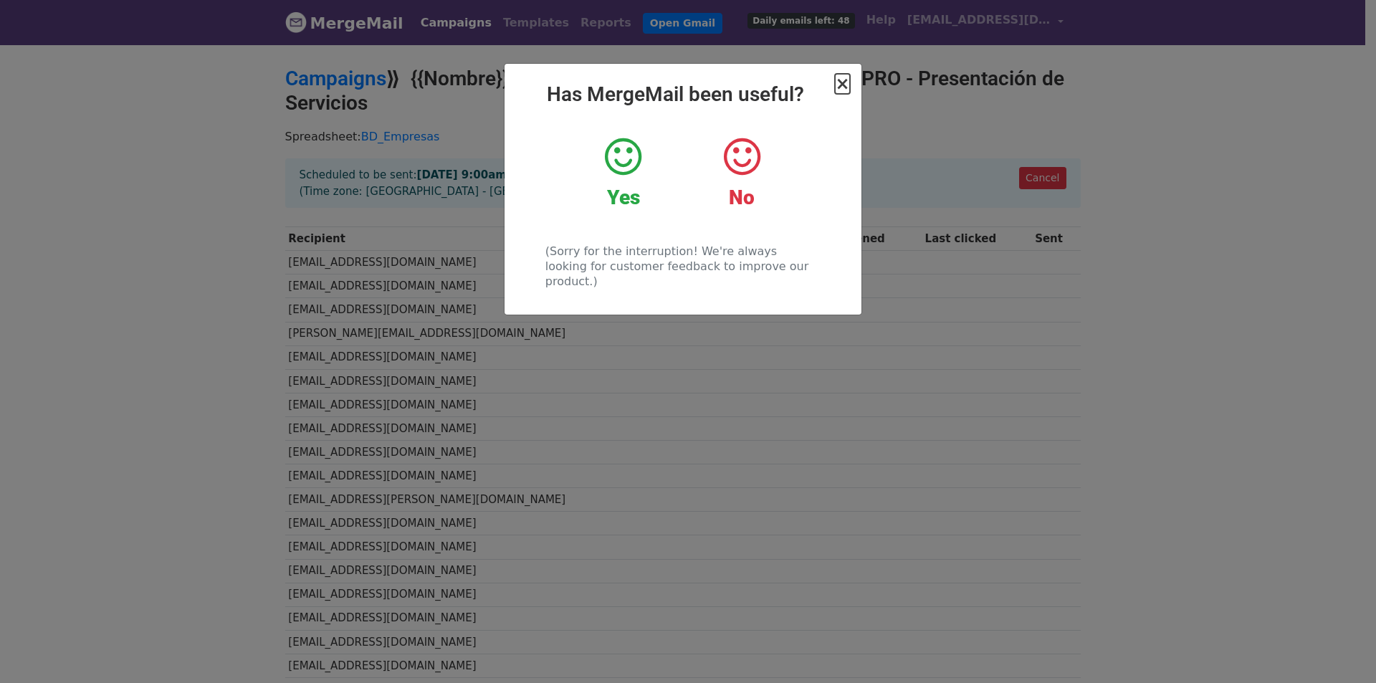
click at [842, 87] on span "×" at bounding box center [842, 84] width 14 height 20
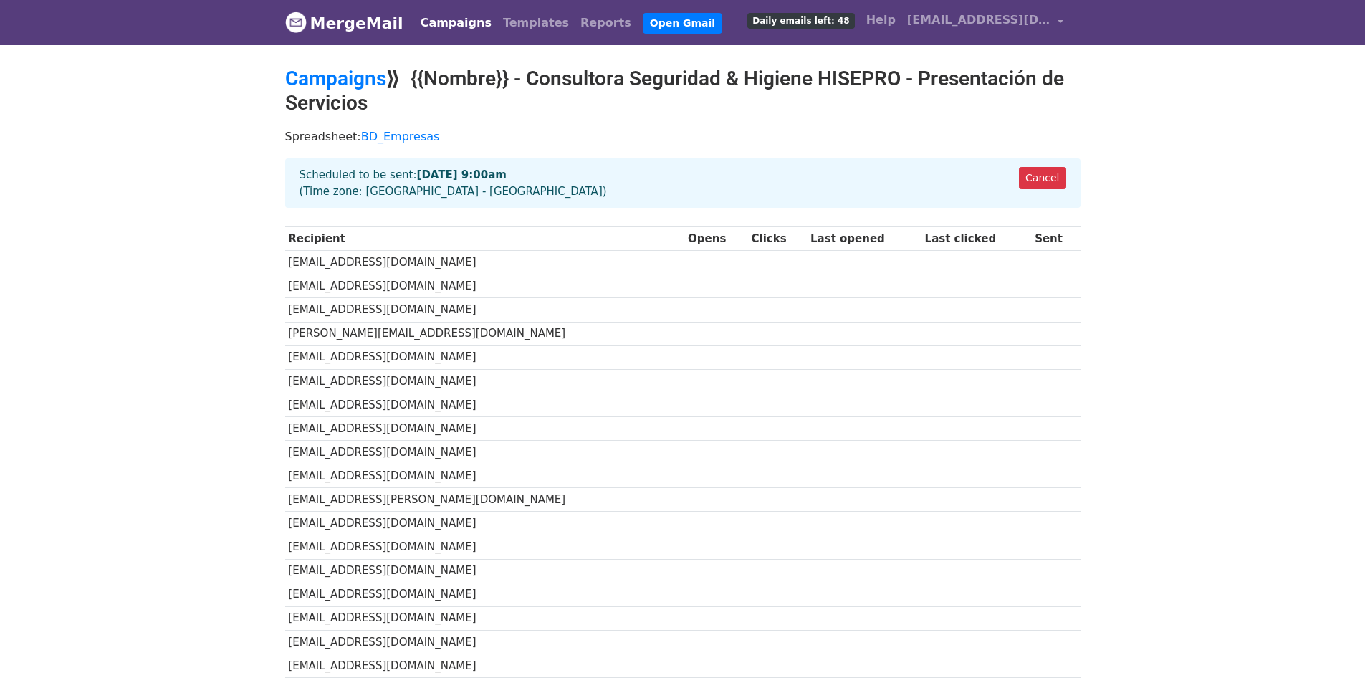
click at [444, 22] on link "Campaigns" at bounding box center [456, 23] width 82 height 29
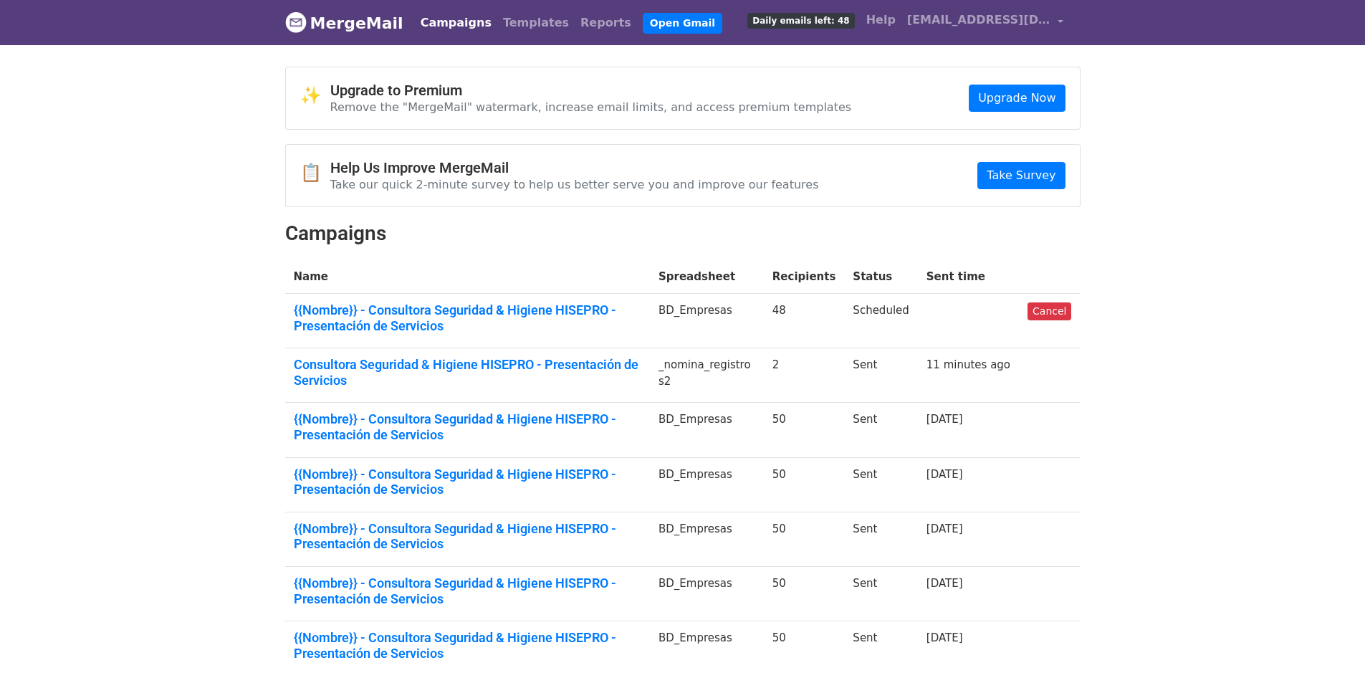
click at [135, 329] on body "MergeMail Campaigns Templates Reports Open Gmail Daily emails left: 48 Help [EM…" at bounding box center [682, 372] width 1365 height 744
click at [362, 418] on link "{{Nombre}} - Consultora Seguridad & Higiene HISEPRO - Presentación de Servicios" at bounding box center [468, 426] width 348 height 31
